Goal: Information Seeking & Learning: Learn about a topic

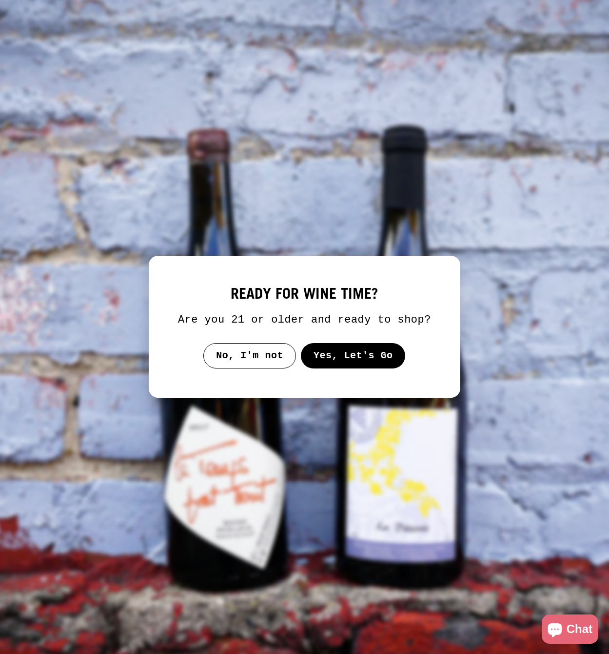
click at [343, 368] on button "Yes, Let's Go" at bounding box center [353, 355] width 105 height 25
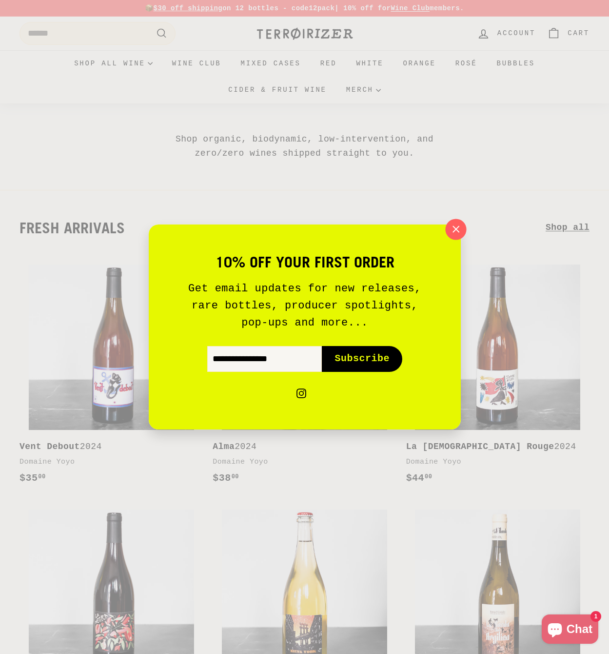
click at [450, 232] on icon "button" at bounding box center [455, 229] width 15 height 15
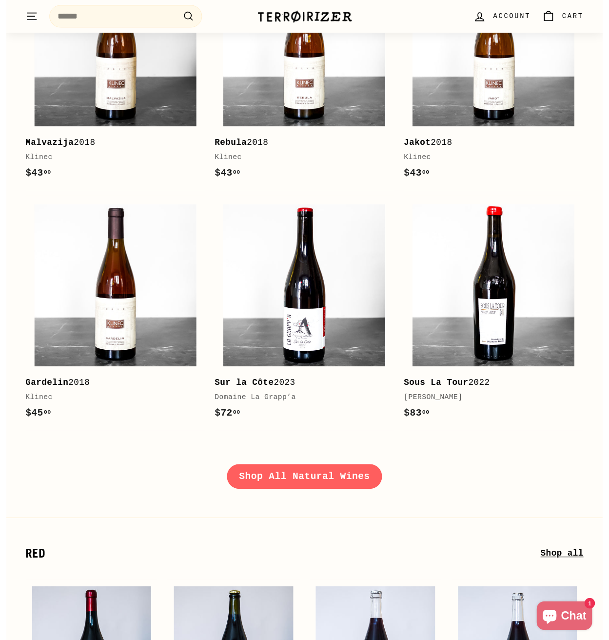
scroll to position [1053, 0]
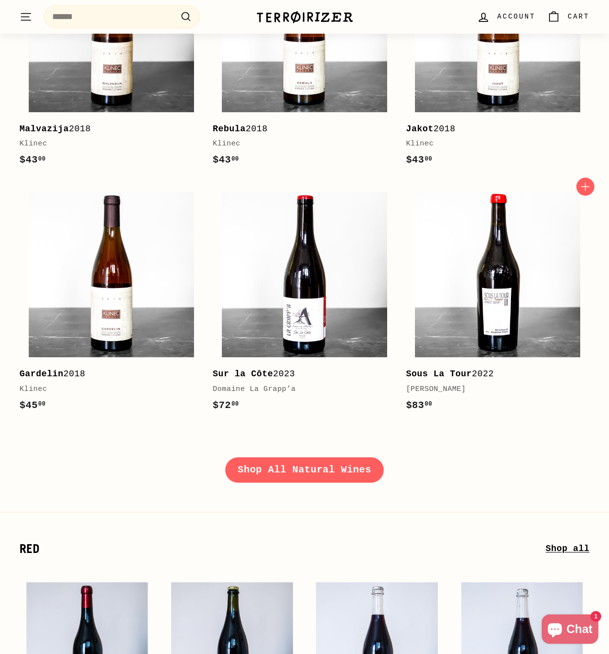
drag, startPoint x: 398, startPoint y: 370, endPoint x: 481, endPoint y: 397, distance: 87.0
drag, startPoint x: 561, startPoint y: 411, endPoint x: 555, endPoint y: 409, distance: 6.2
click at [560, 411] on link "Sous La Tour 2022 Stéphane Tissot $83 00 $83.00" at bounding box center [497, 303] width 183 height 240
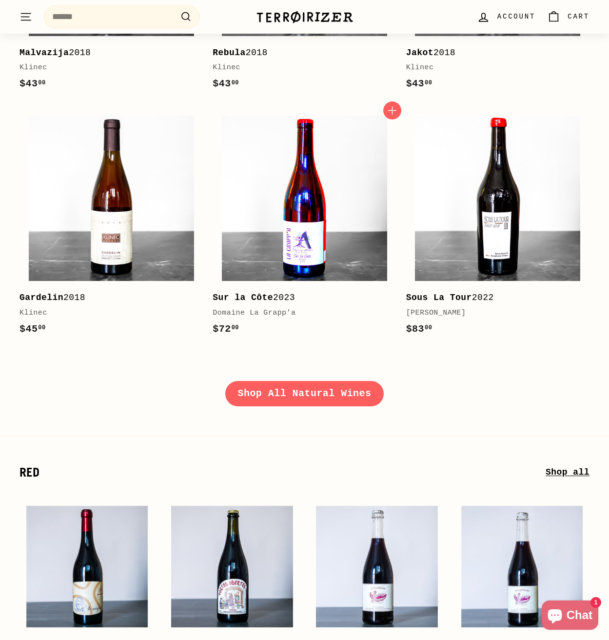
scroll to position [1130, 0]
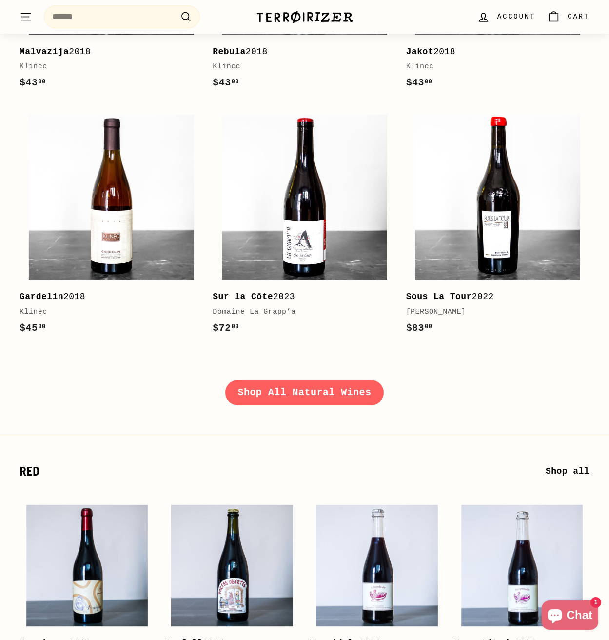
click at [290, 385] on link "Shop All Natural Wines" at bounding box center [304, 392] width 159 height 25
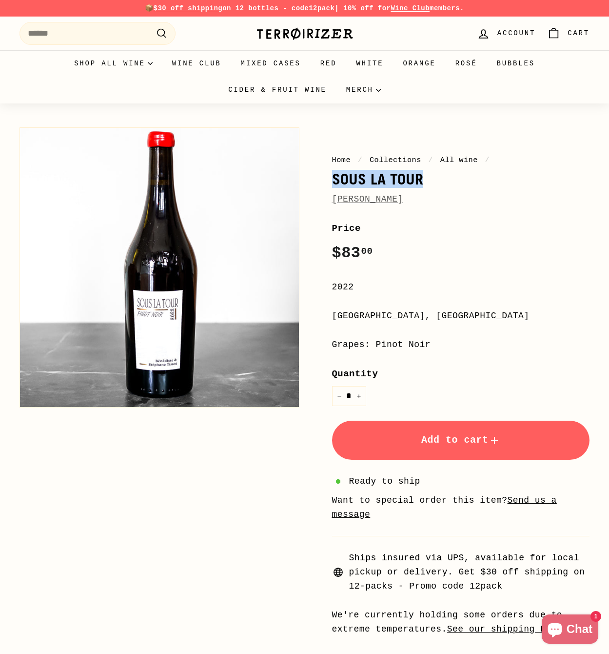
drag, startPoint x: 423, startPoint y: 181, endPoint x: 331, endPoint y: 179, distance: 91.8
click at [331, 179] on div "Home / Collections / All wine / Sous La Tour Stéphane Tissot Price Regular pric…" at bounding box center [450, 378] width 280 height 513
copy h1 "Sous La Tour"
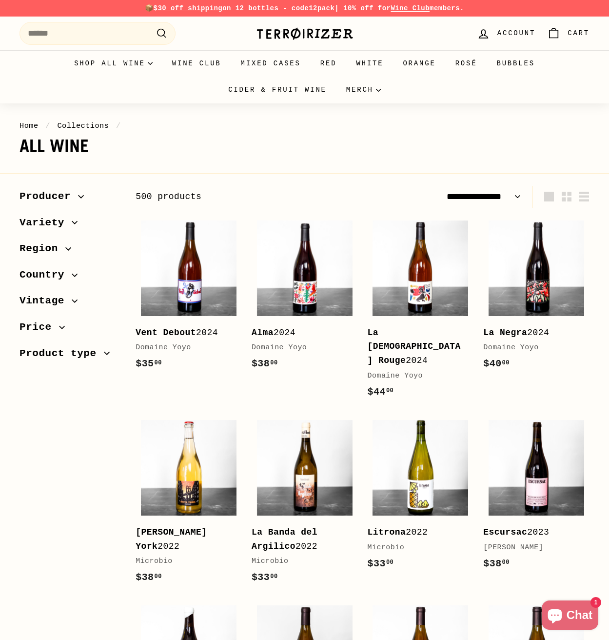
select select "**********"
click at [69, 221] on span "Variety" at bounding box center [46, 223] width 52 height 17
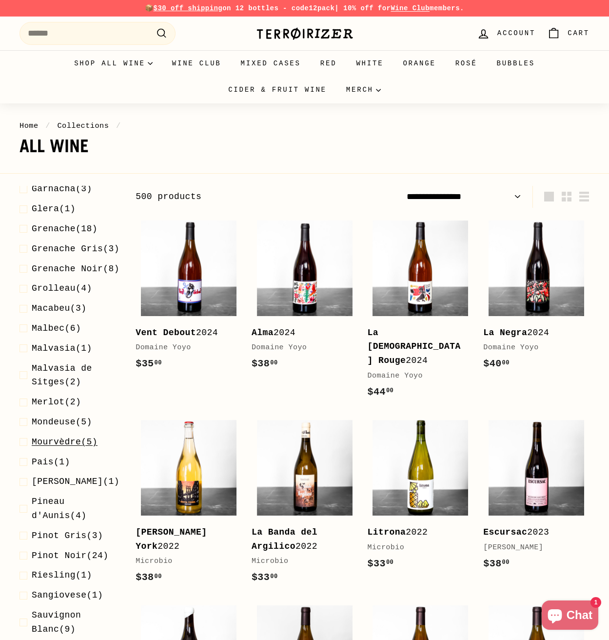
scroll to position [228, 0]
click at [64, 562] on span "Pinot Noir" at bounding box center [59, 557] width 55 height 10
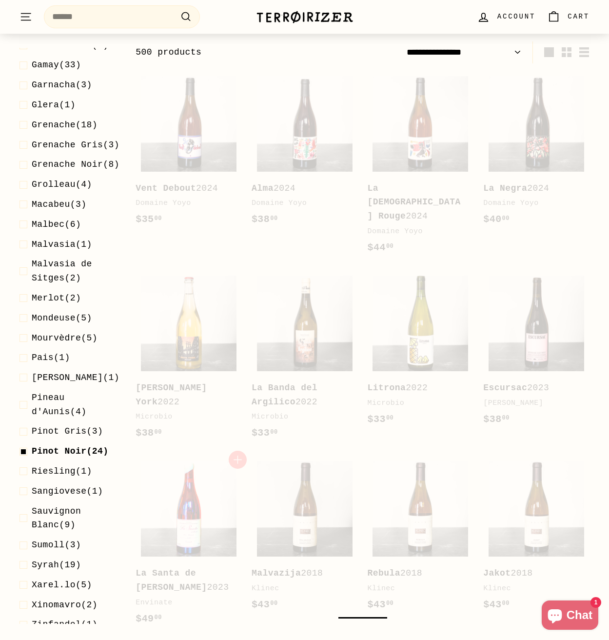
scroll to position [147, 0]
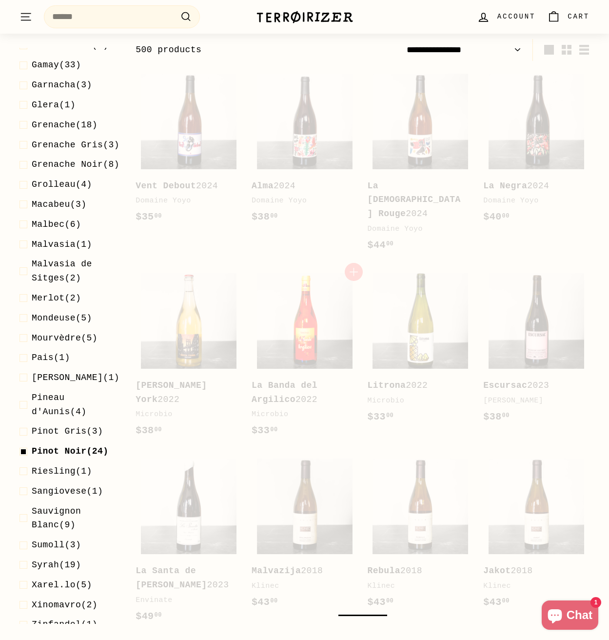
select select "**********"
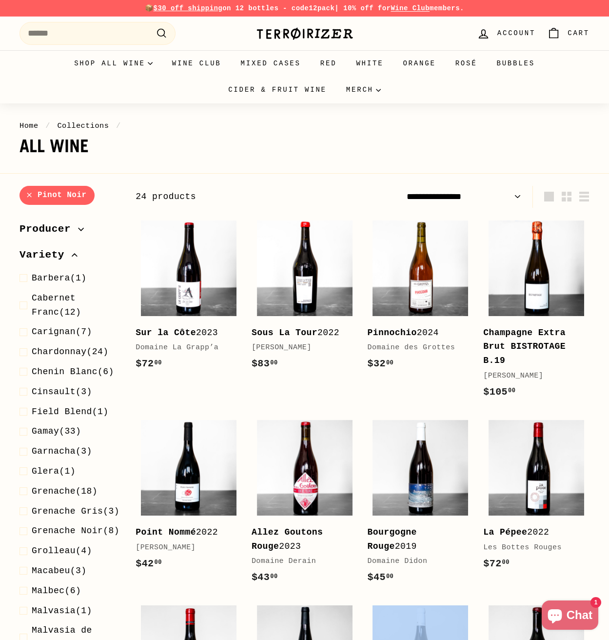
scroll to position [0, 0]
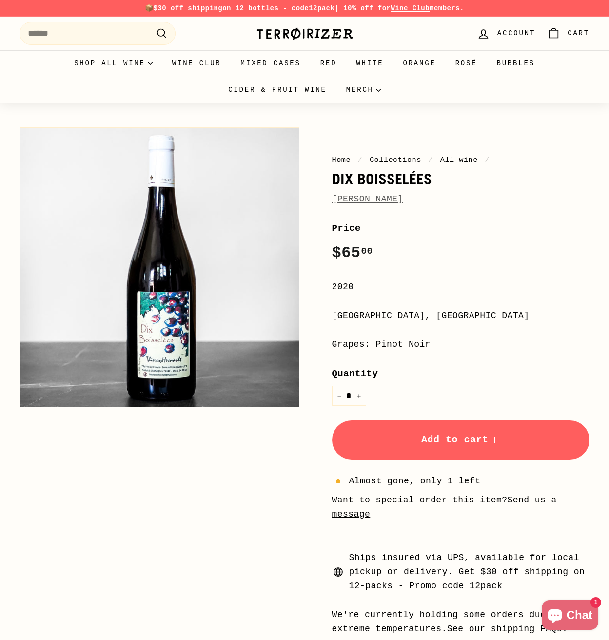
click at [381, 178] on h1 "Dix Boisselées" at bounding box center [461, 179] width 258 height 17
copy h1 "Dix Boisselées"
